Goal: Task Accomplishment & Management: Use online tool/utility

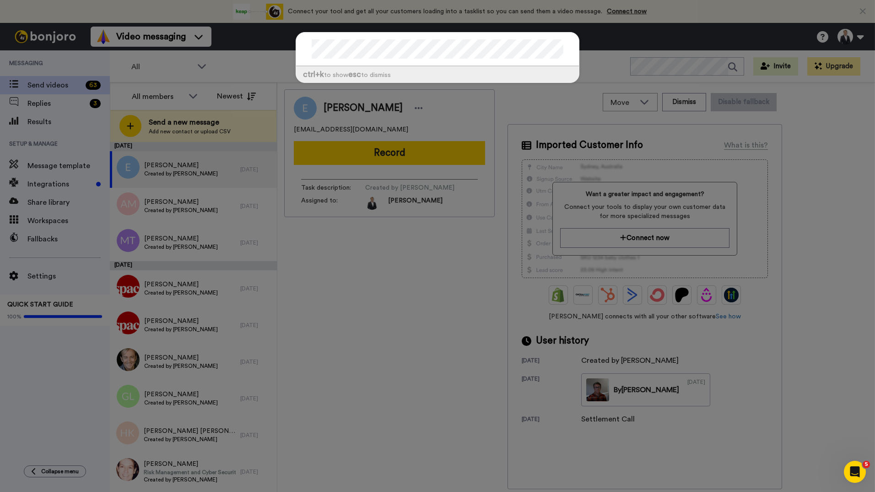
drag, startPoint x: 125, startPoint y: 125, endPoint x: 134, endPoint y: 125, distance: 8.7
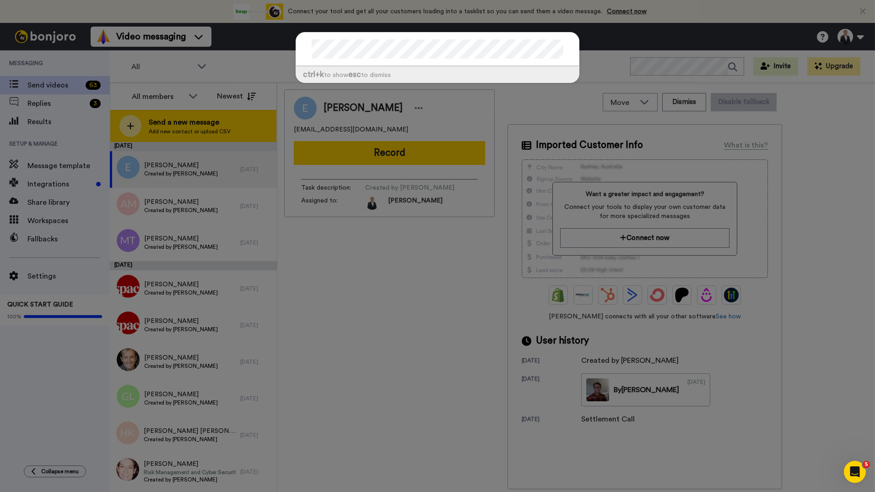
click at [127, 125] on div "ctrl +k to show esc to dismiss" at bounding box center [437, 246] width 875 height 492
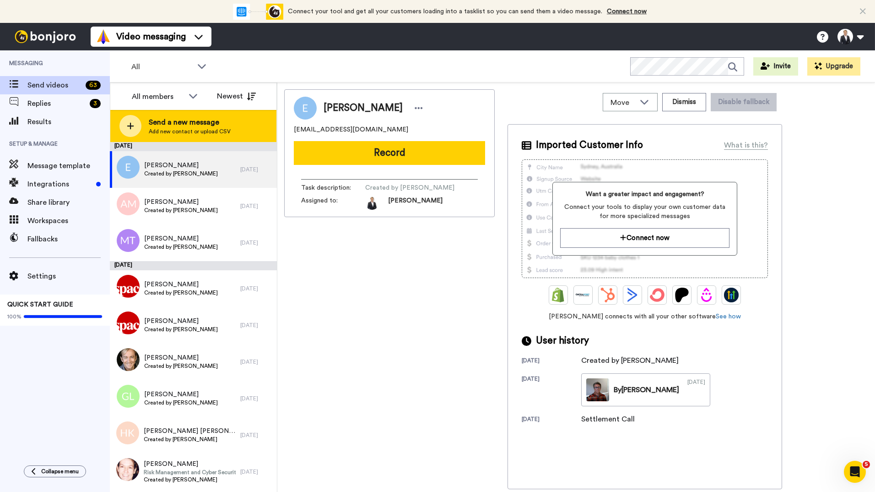
click at [127, 124] on icon at bounding box center [130, 126] width 7 height 8
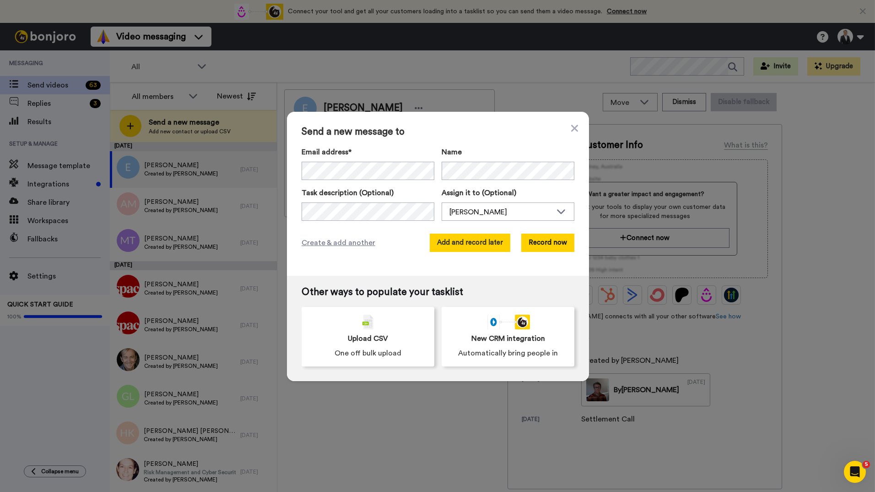
click at [465, 244] on button "Add and record later" at bounding box center [470, 242] width 81 height 18
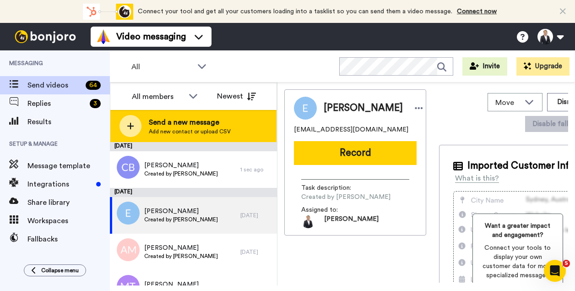
click at [185, 122] on span "Send a new message" at bounding box center [190, 122] width 82 height 11
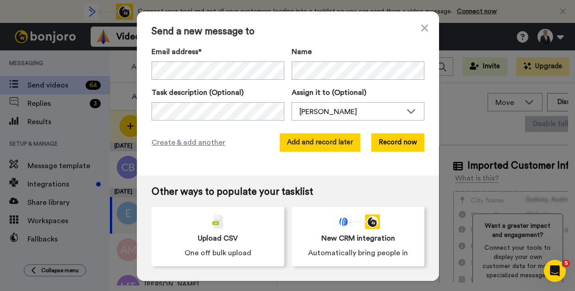
click at [304, 142] on button "Add and record later" at bounding box center [320, 142] width 81 height 18
